Goal: Find contact information: Find contact information

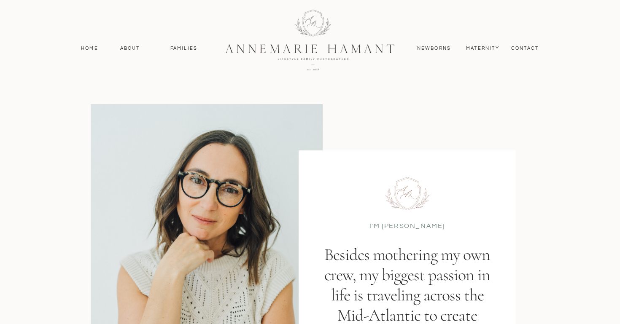
click at [520, 52] on div at bounding box center [310, 38] width 620 height 77
click at [520, 49] on nav "contact" at bounding box center [525, 49] width 37 height 8
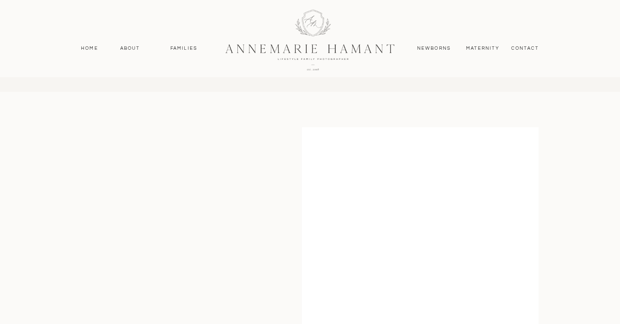
scroll to position [134, 0]
